Goal: Task Accomplishment & Management: Manage account settings

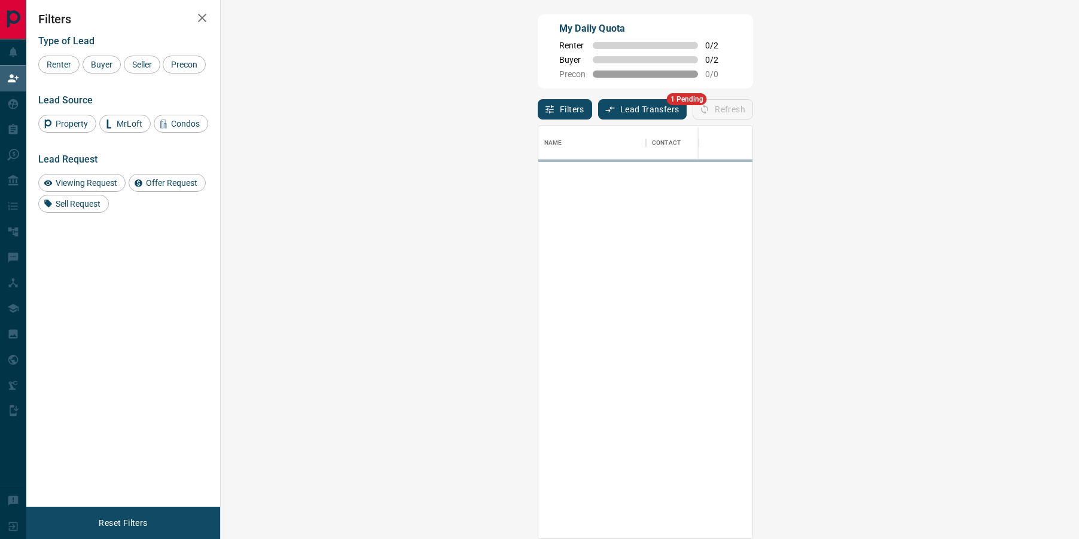
scroll to position [412, 832]
click at [598, 113] on button "Lead Transfers" at bounding box center [642, 109] width 89 height 20
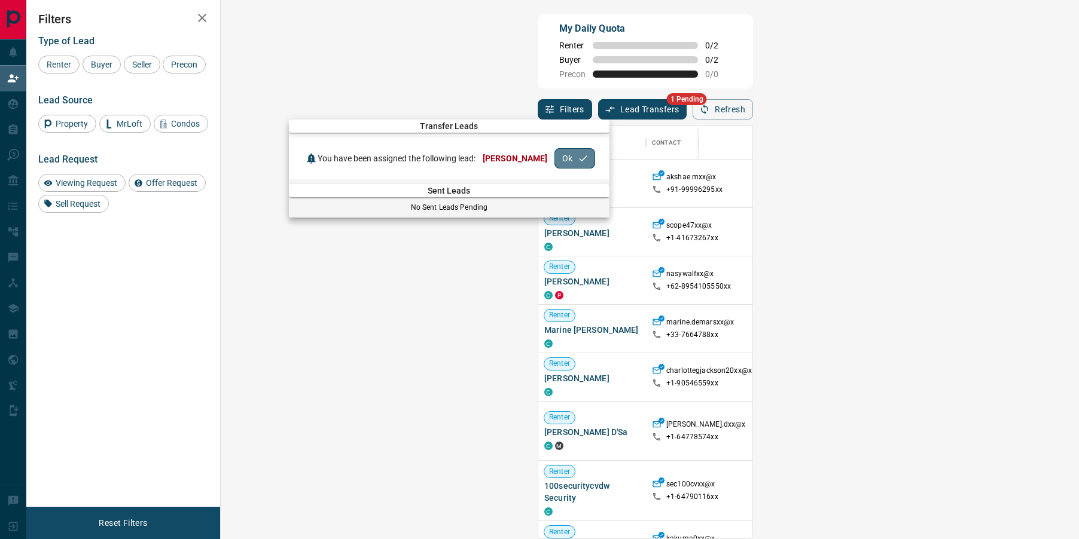
click at [569, 157] on button "Ok" at bounding box center [574, 158] width 41 height 20
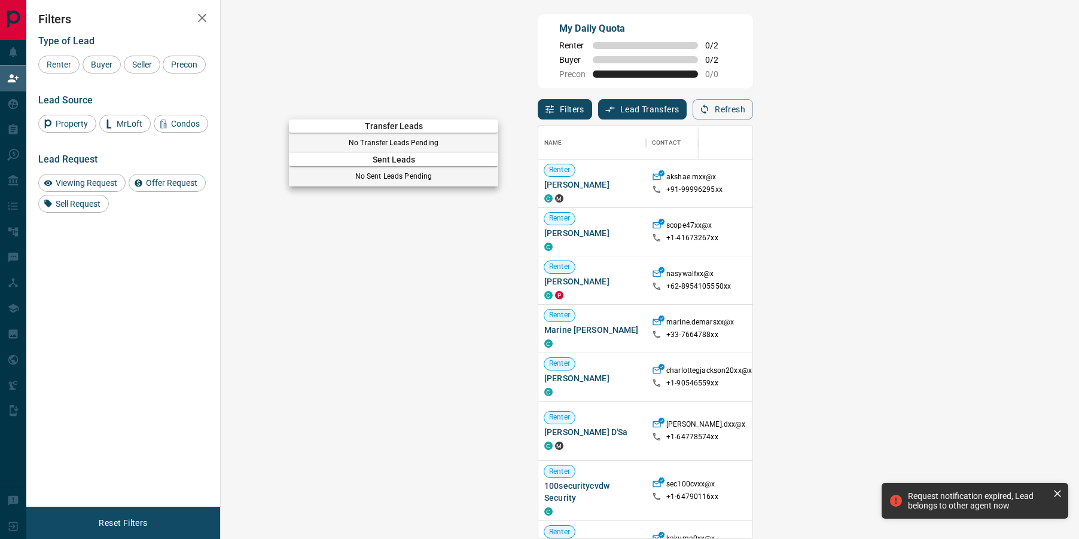
click at [11, 107] on div at bounding box center [539, 269] width 1079 height 539
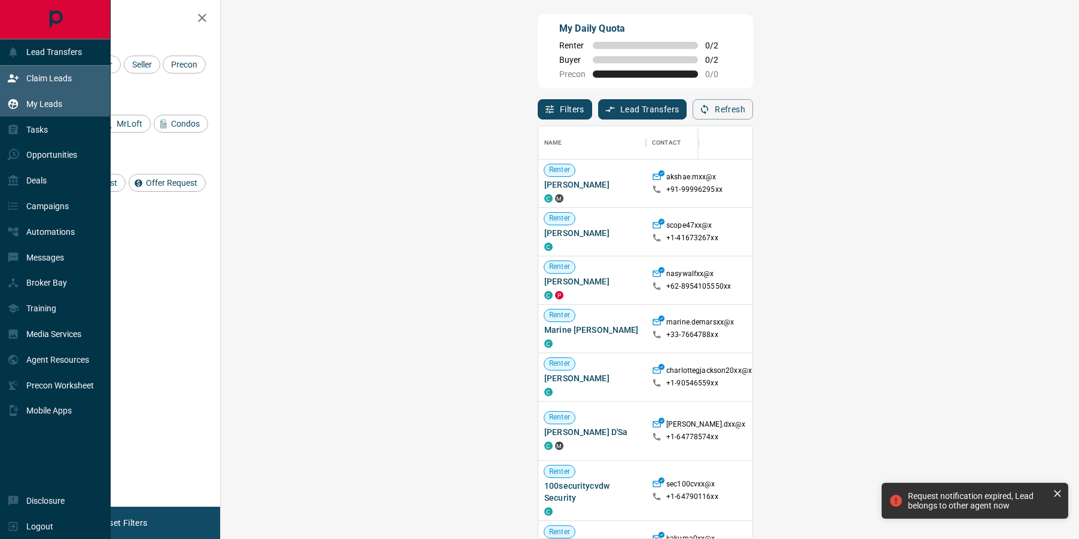
click at [14, 105] on icon at bounding box center [13, 104] width 12 height 12
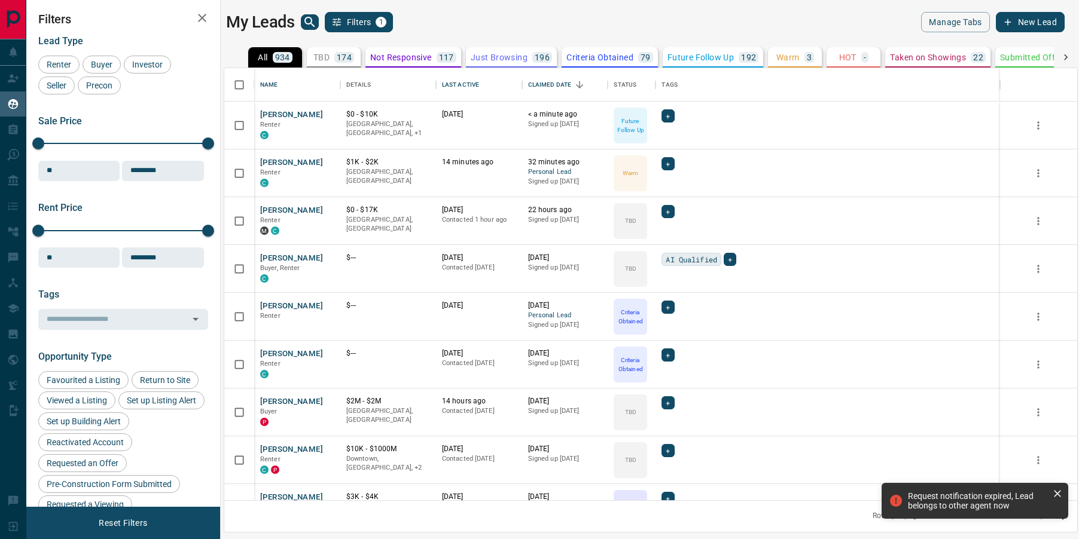
scroll to position [432, 853]
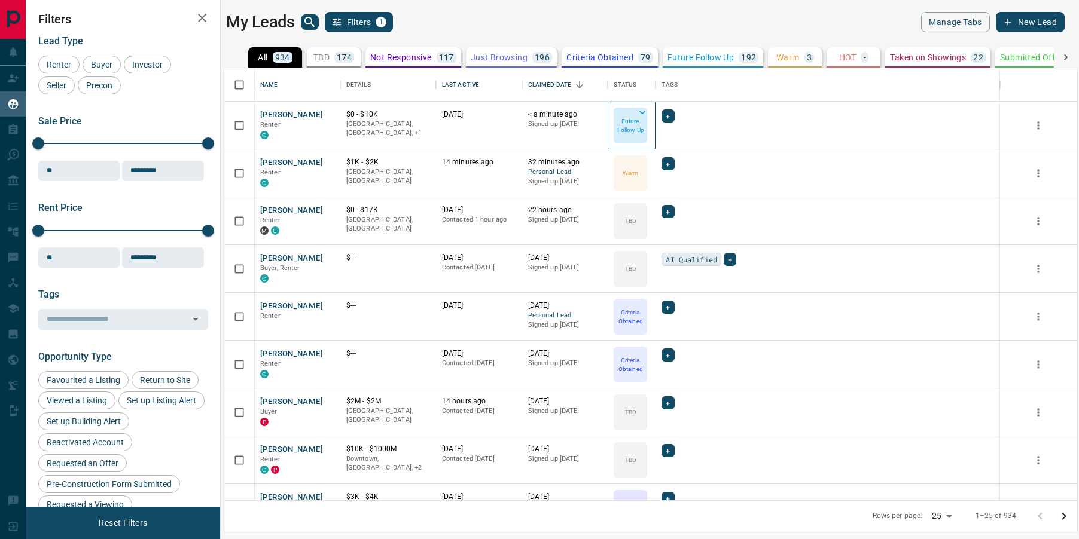
click at [638, 116] on icon at bounding box center [642, 112] width 12 height 12
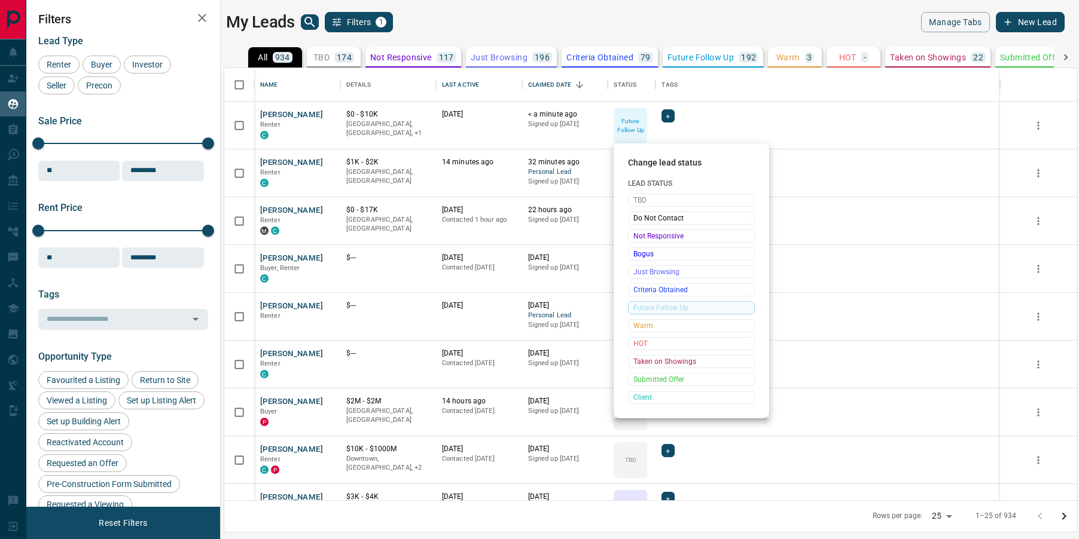
drag, startPoint x: 634, startPoint y: 288, endPoint x: 298, endPoint y: 111, distance: 379.5
click at [634, 288] on span "Criteria Obtained" at bounding box center [691, 290] width 116 height 12
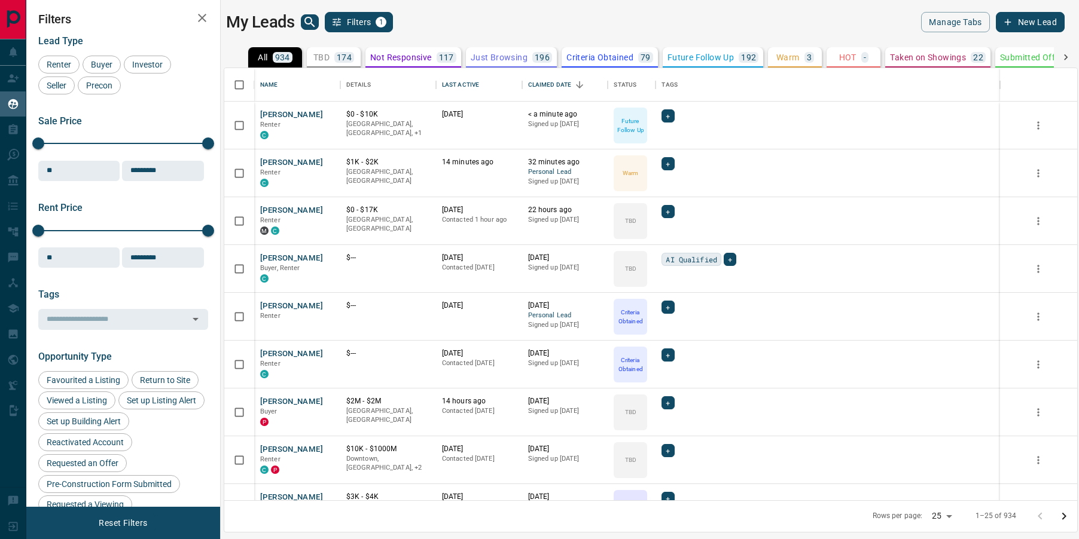
click at [292, 112] on div "Change lead status Lead Status TBD Do Not Contact Not Responsive Bogus Just Bro…" at bounding box center [539, 269] width 1079 height 539
click at [283, 115] on button "[PERSON_NAME]" at bounding box center [291, 114] width 63 height 11
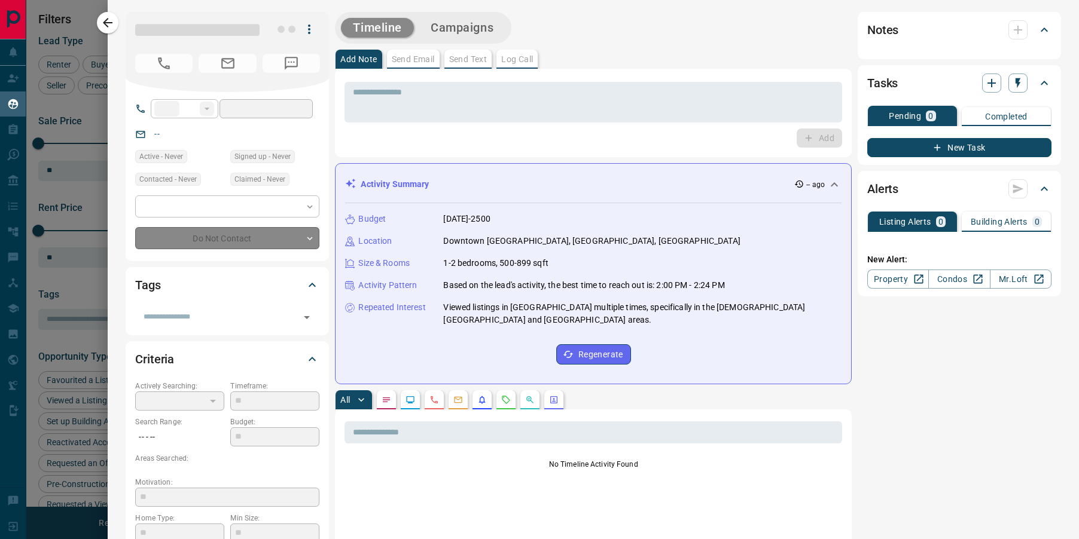
type input "**"
type input "**********"
type input "*"
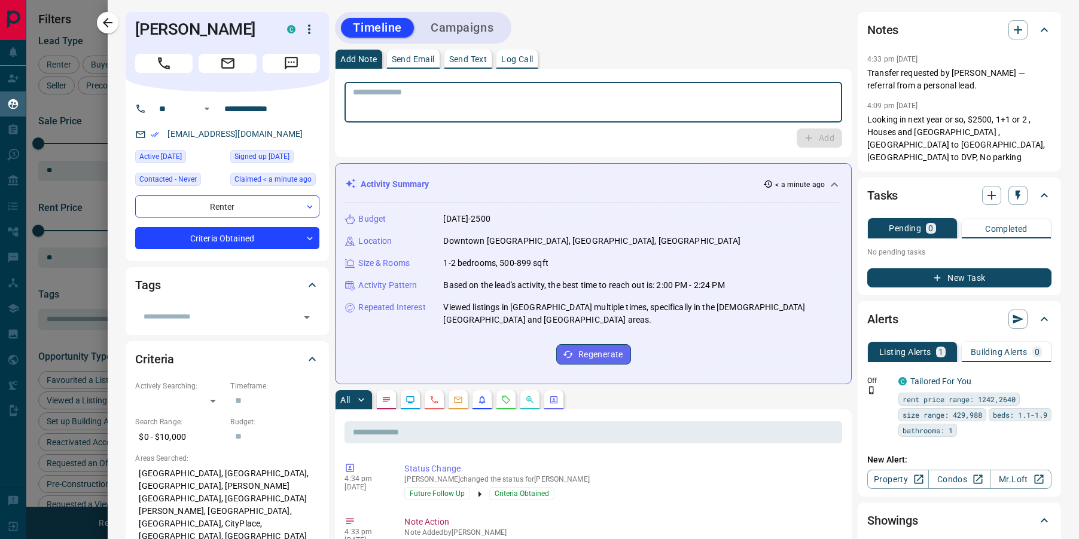
click at [427, 102] on textarea at bounding box center [593, 102] width 481 height 30
type textarea "**********"
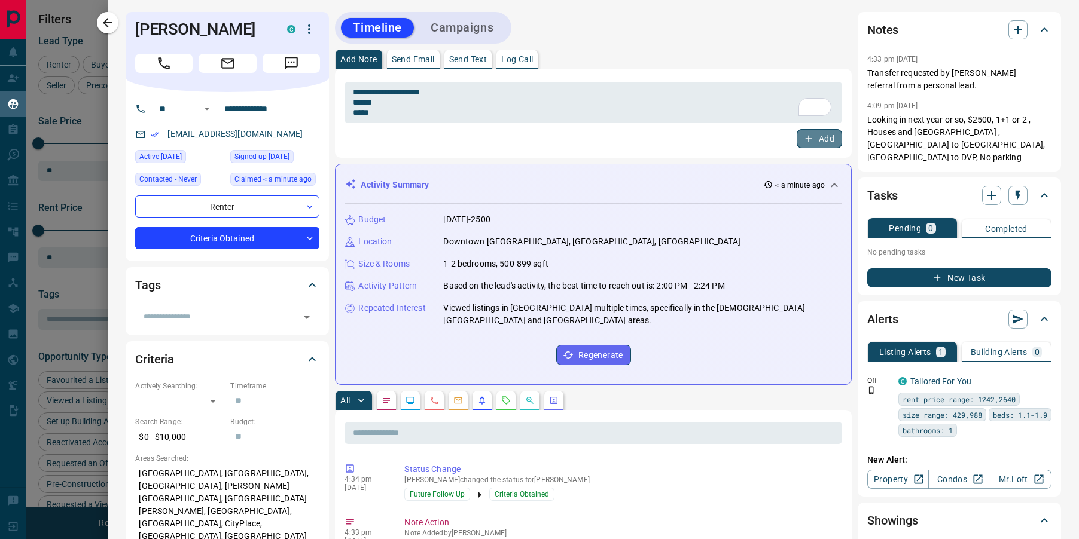
click at [831, 136] on button "Add" at bounding box center [818, 138] width 45 height 19
click at [1012, 190] on icon "button" at bounding box center [1018, 196] width 12 height 12
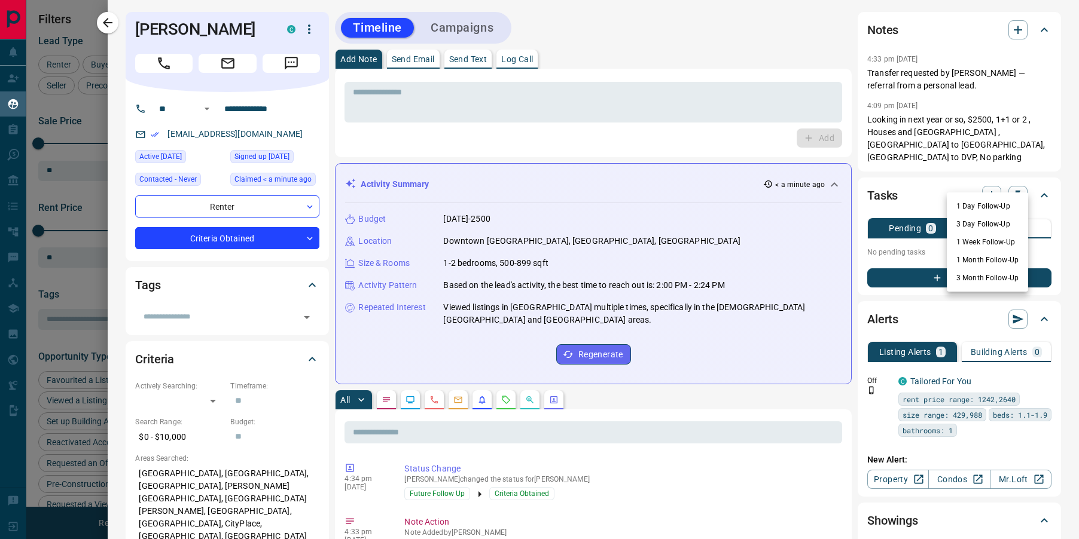
click at [979, 224] on li "3 Day Follow-Up" at bounding box center [987, 224] width 81 height 18
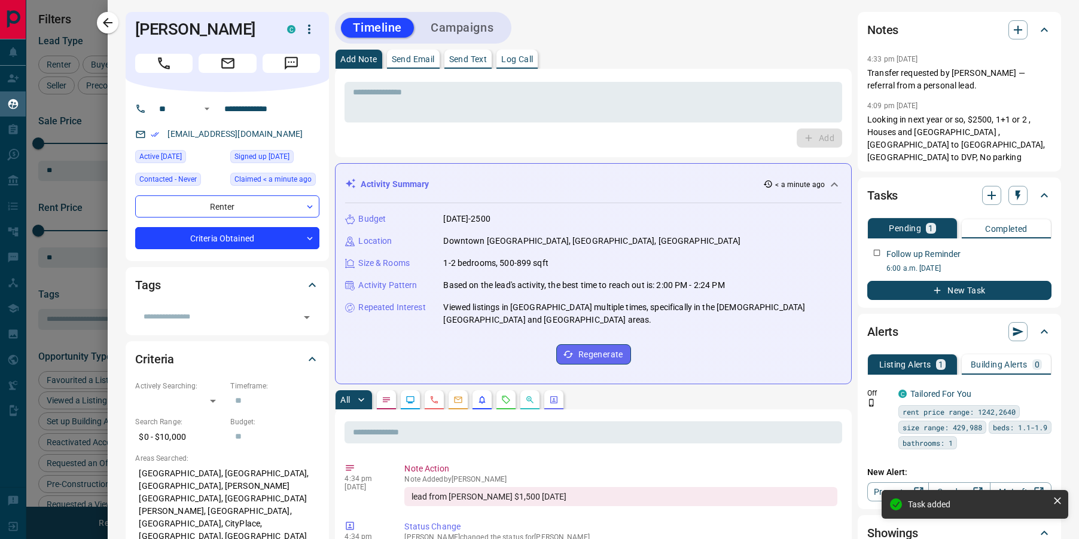
click at [108, 22] on icon "button" at bounding box center [108, 23] width 10 height 10
